Goal: Browse casually

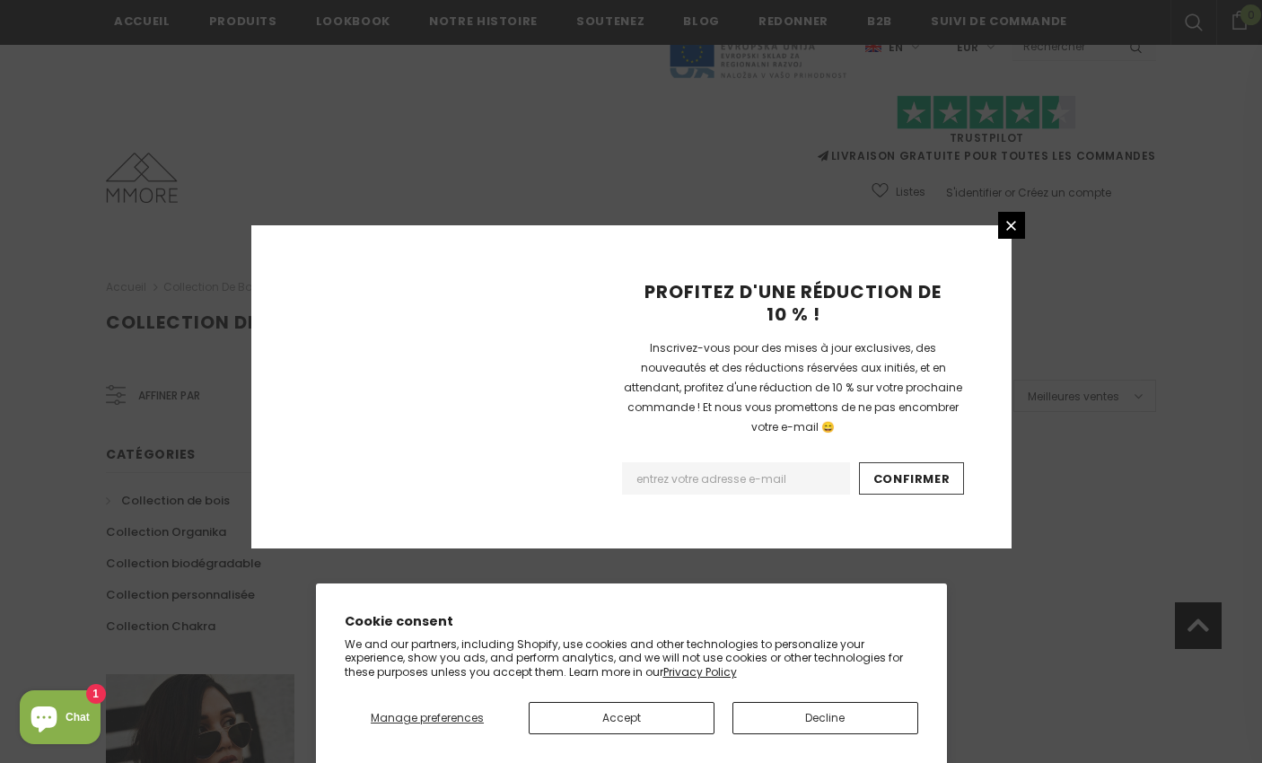
scroll to position [1120, 0]
